Goal: Transaction & Acquisition: Download file/media

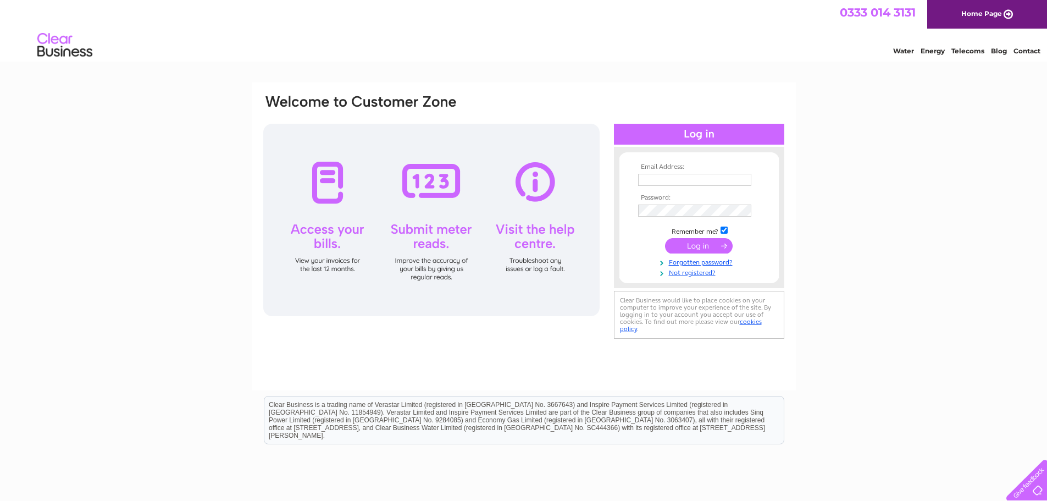
click at [676, 179] on input "text" at bounding box center [694, 180] width 113 height 12
paste input "[EMAIL_ADDRESS][DOMAIN_NAME]"
type input "[EMAIL_ADDRESS][DOMAIN_NAME]"
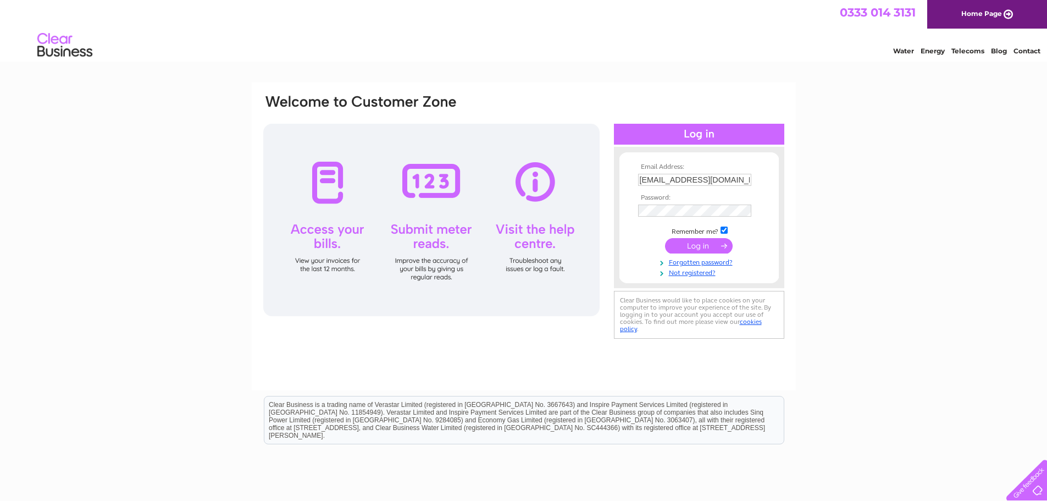
click at [705, 246] on input "submit" at bounding box center [699, 245] width 68 height 15
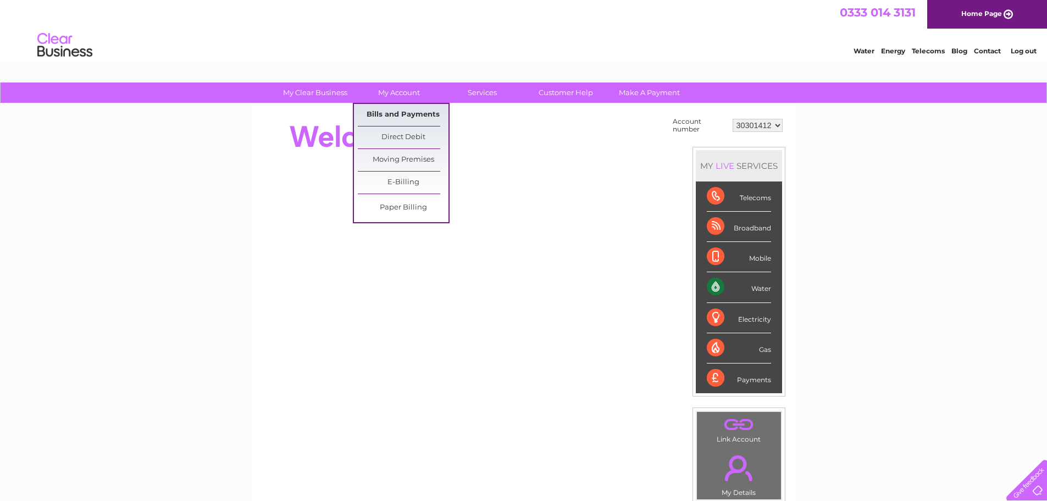
click at [397, 115] on link "Bills and Payments" at bounding box center [403, 115] width 91 height 22
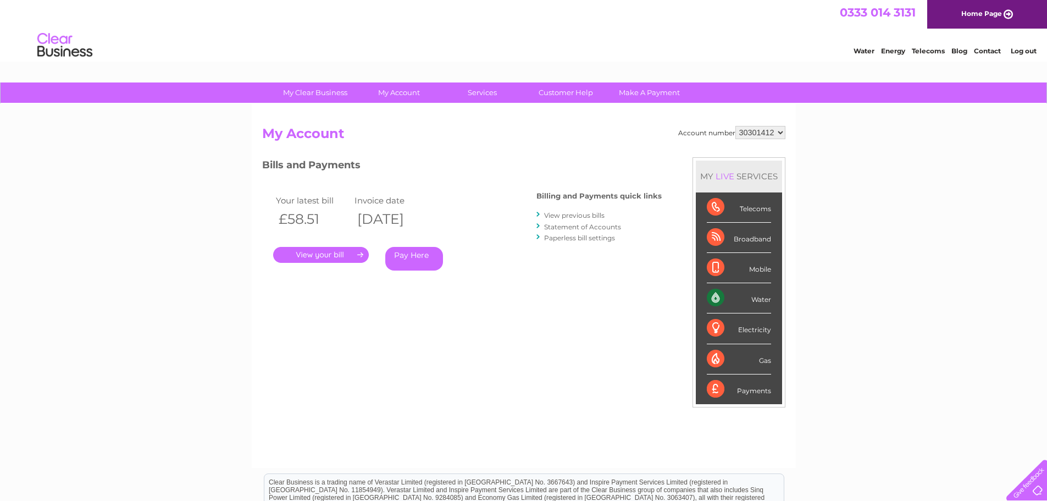
click at [338, 249] on link "." at bounding box center [321, 255] width 96 height 16
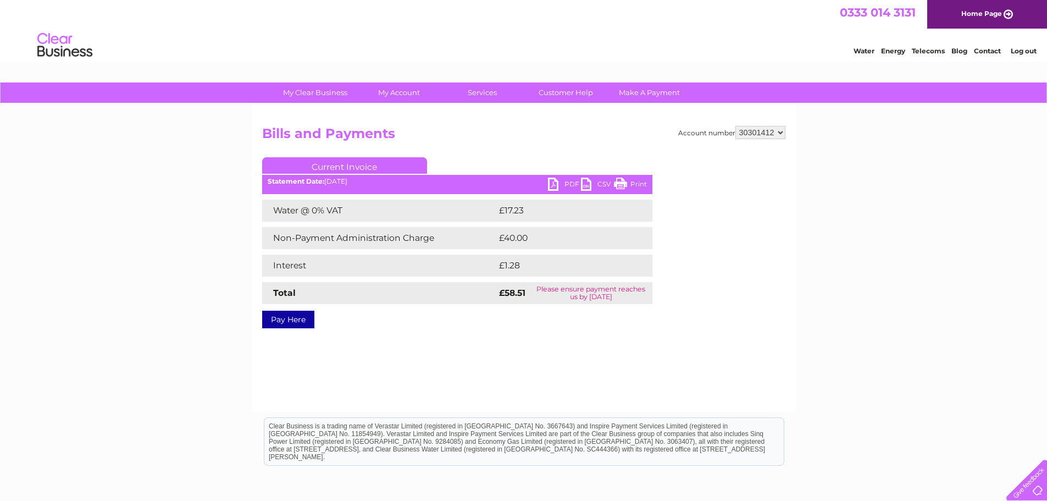
click at [551, 182] on link "PDF" at bounding box center [564, 185] width 33 height 16
click at [771, 132] on select "30301412 30307417" at bounding box center [760, 132] width 50 height 13
select select "30307417"
click at [735, 126] on select "30301412 30307417" at bounding box center [760, 132] width 50 height 13
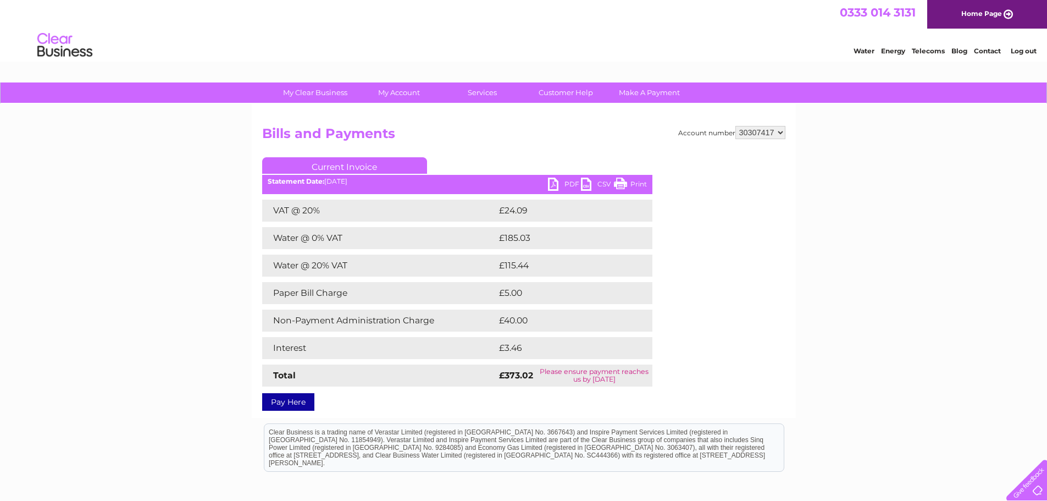
click at [554, 184] on link "PDF" at bounding box center [564, 185] width 33 height 16
